Goal: Task Accomplishment & Management: Manage account settings

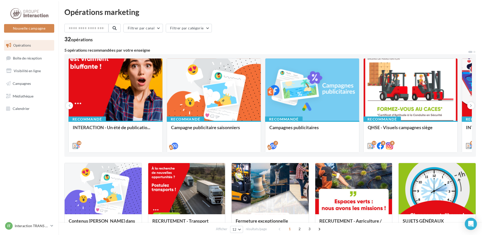
click at [35, 60] on span "Boîte de réception" at bounding box center [27, 58] width 29 height 4
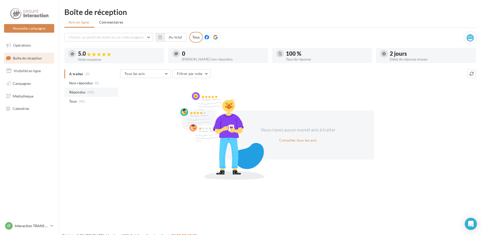
click at [93, 92] on span "(48)" at bounding box center [90, 92] width 6 height 4
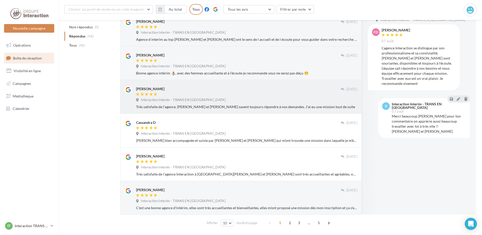
scroll to position [222, 0]
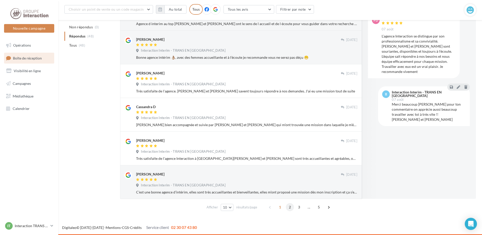
click at [290, 209] on span "2" at bounding box center [290, 207] width 8 height 8
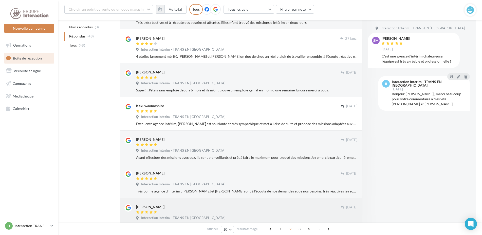
scroll to position [217, 0]
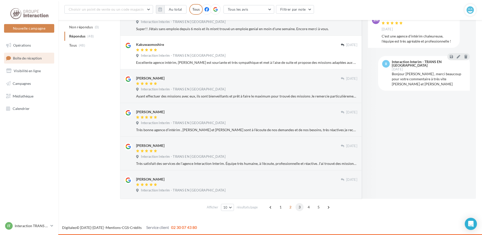
click at [299, 207] on span "3" at bounding box center [299, 207] width 8 height 8
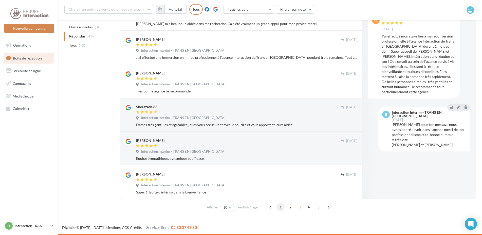
click at [280, 208] on span "1" at bounding box center [280, 207] width 8 height 8
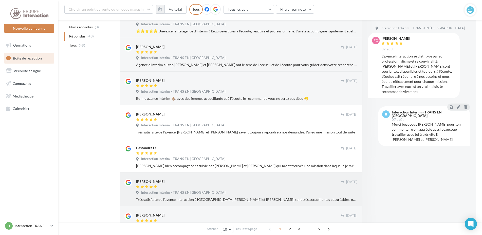
scroll to position [222, 0]
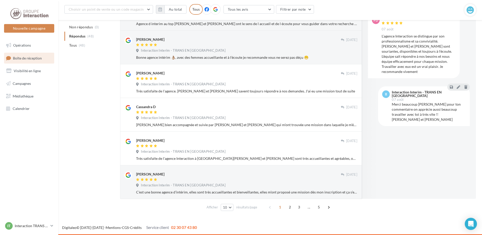
click at [291, 208] on span "2" at bounding box center [290, 207] width 8 height 8
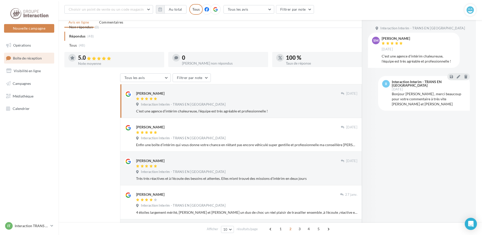
scroll to position [80, 0]
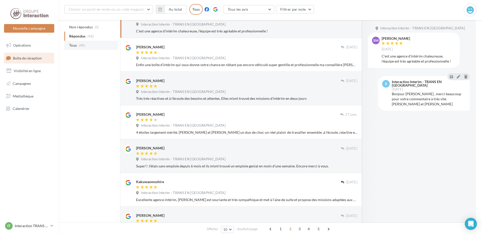
click at [82, 44] on span "(48)" at bounding box center [82, 45] width 6 height 4
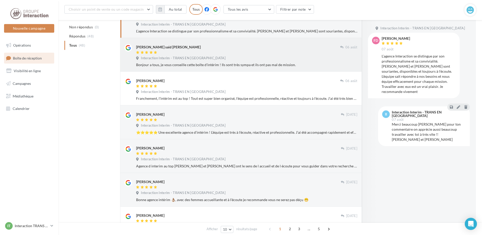
scroll to position [0, 0]
